Goal: Task Accomplishment & Management: Manage account settings

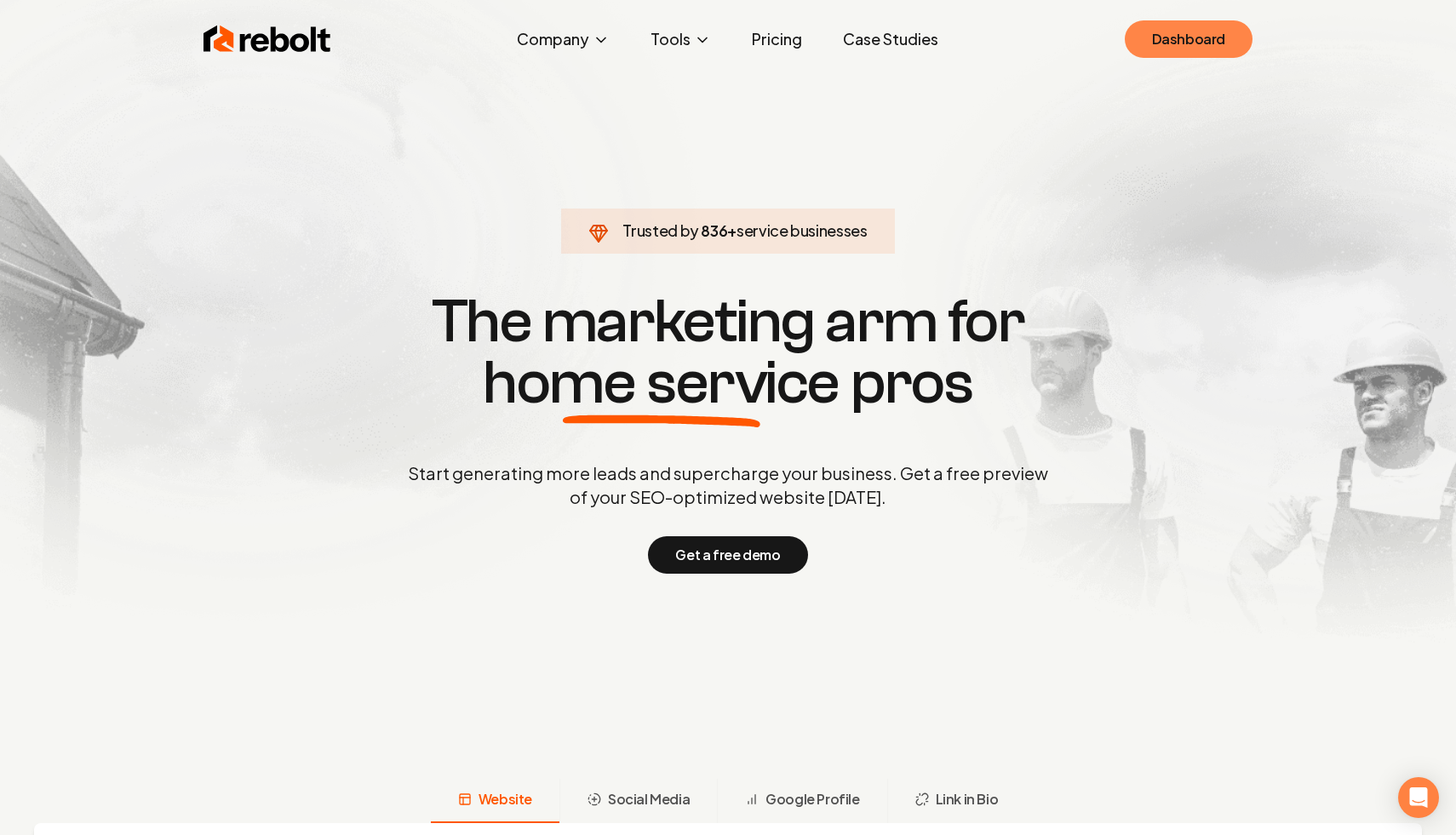
click at [1223, 44] on link "Dashboard" at bounding box center [1189, 39] width 128 height 37
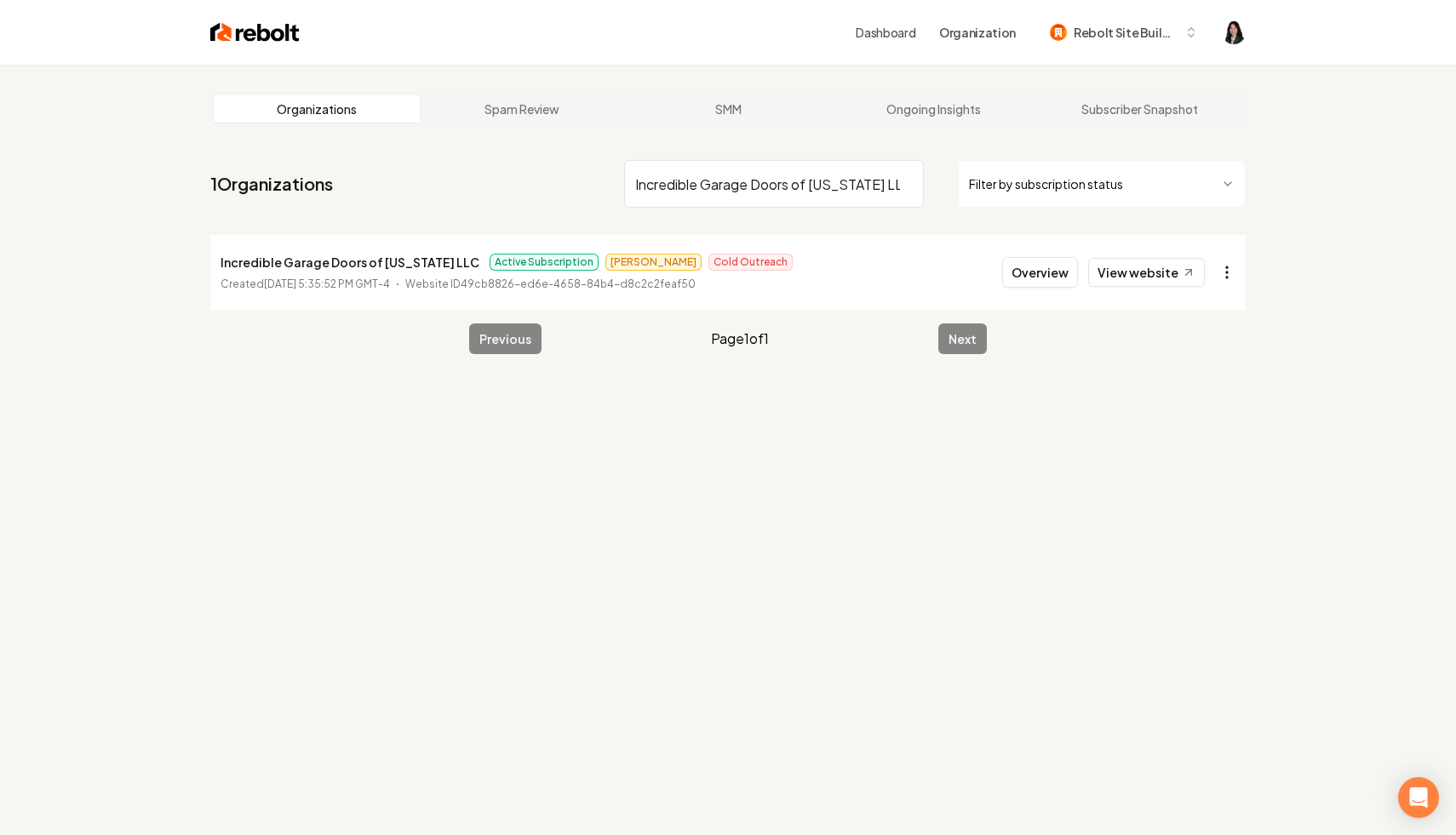
type input "Incredible Garage Doors of [US_STATE] LLC"
click at [1218, 273] on html "Dashboard Organization Rebolt Site Builder Organizations Spam Review SMM Ongoin…" at bounding box center [728, 417] width 1456 height 835
click at [1214, 422] on link "View in Stripe" at bounding box center [1186, 419] width 108 height 27
